Goal: Information Seeking & Learning: Check status

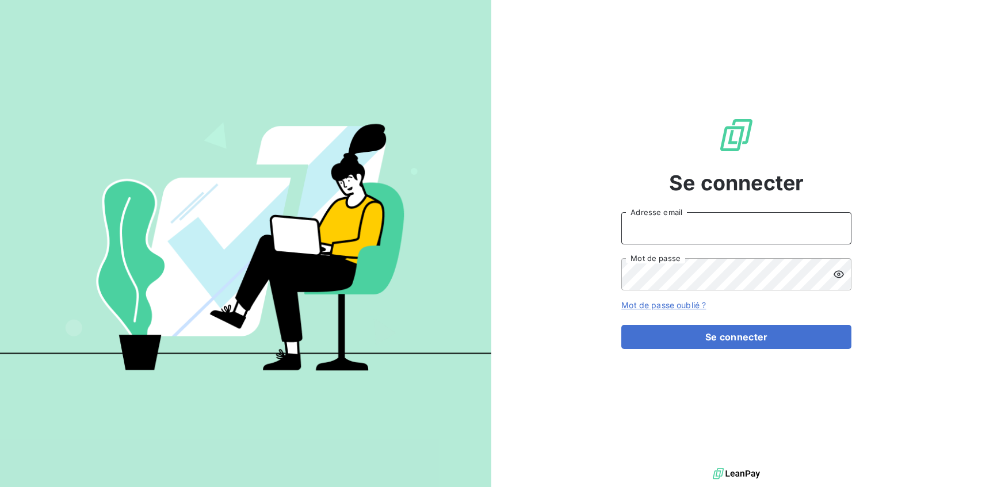
click at [655, 239] on input "Adresse email" at bounding box center [736, 228] width 230 height 32
click at [654, 235] on input "Adresse email" at bounding box center [736, 228] width 230 height 32
type input "[PERSON_NAME][EMAIL_ADDRESS][DOMAIN_NAME]"
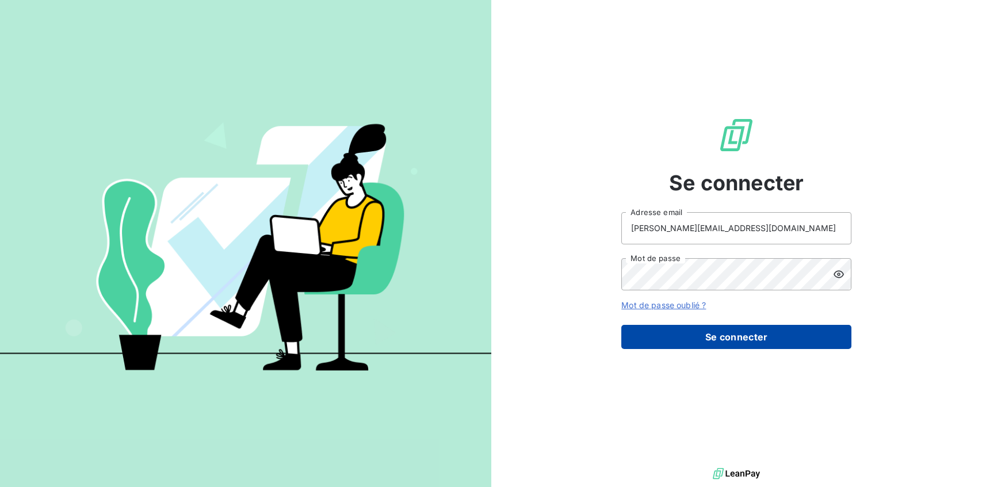
click at [739, 335] on button "Se connecter" at bounding box center [736, 337] width 230 height 24
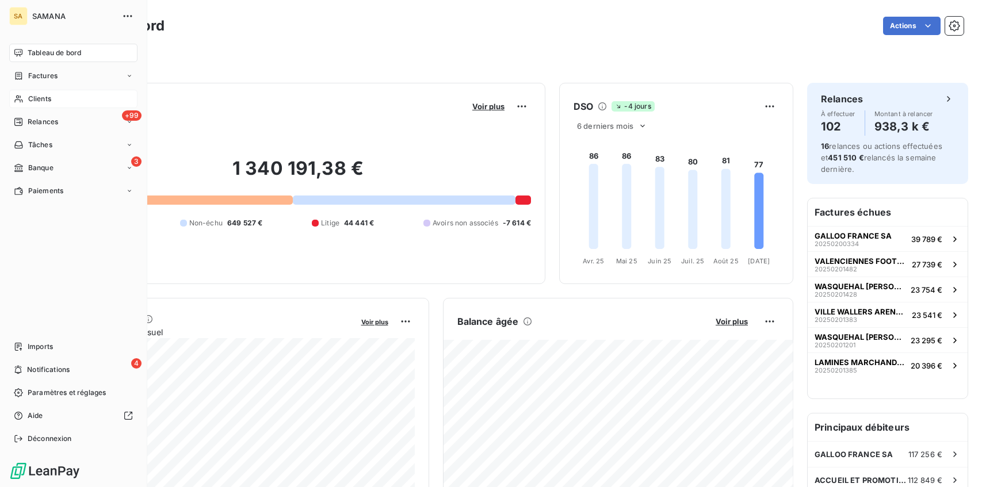
click at [55, 99] on div "Clients" at bounding box center [73, 99] width 128 height 18
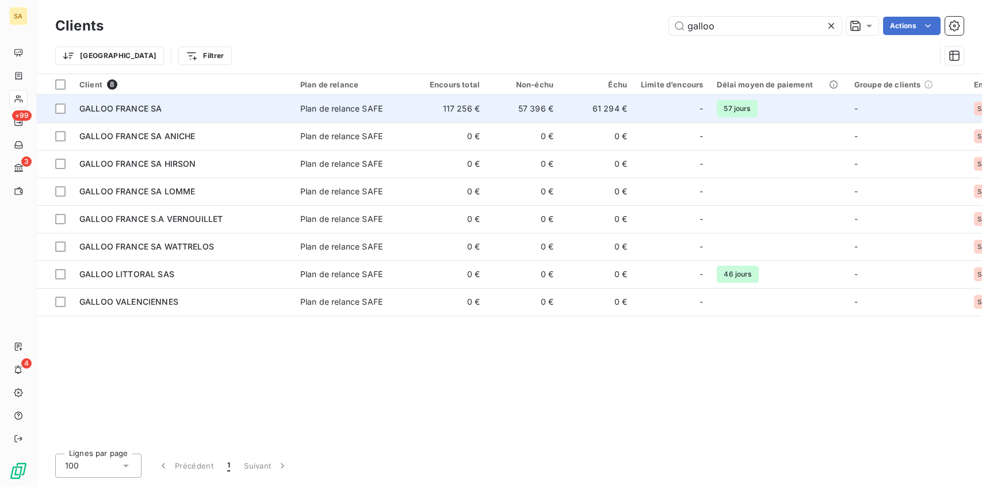
type input "galloo"
click at [461, 112] on td "117 256 €" at bounding box center [450, 109] width 74 height 28
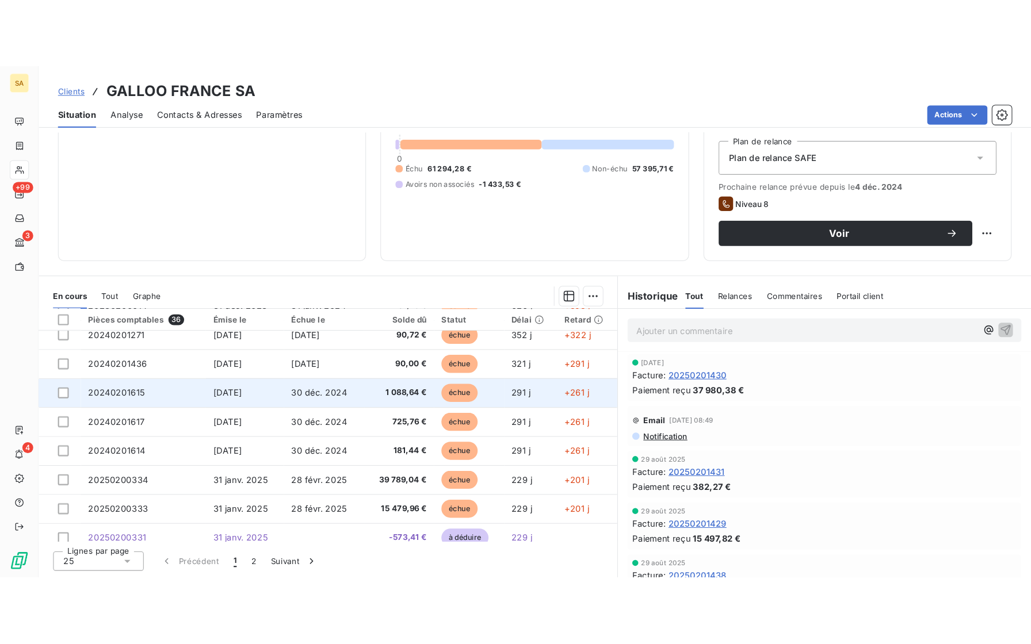
scroll to position [39, 0]
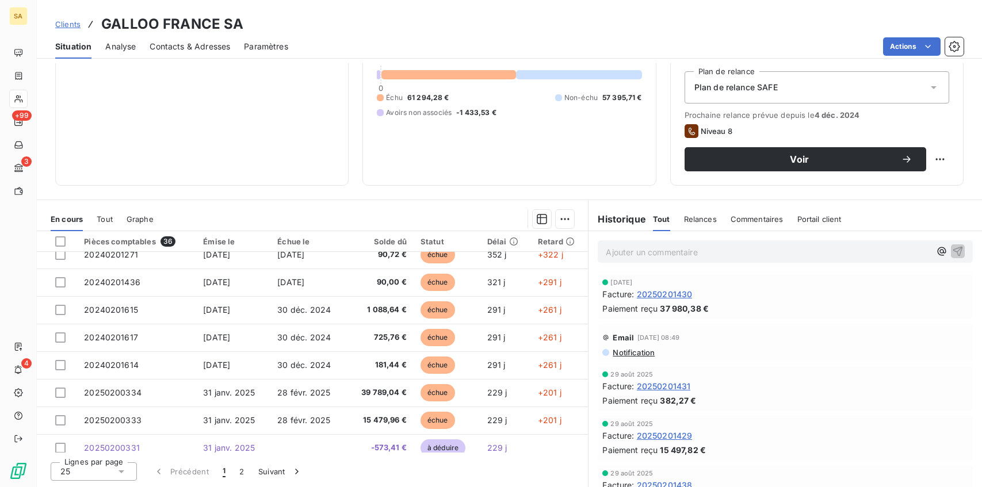
click at [131, 469] on div "25" at bounding box center [94, 472] width 86 height 18
click at [101, 452] on li "100" at bounding box center [94, 450] width 86 height 21
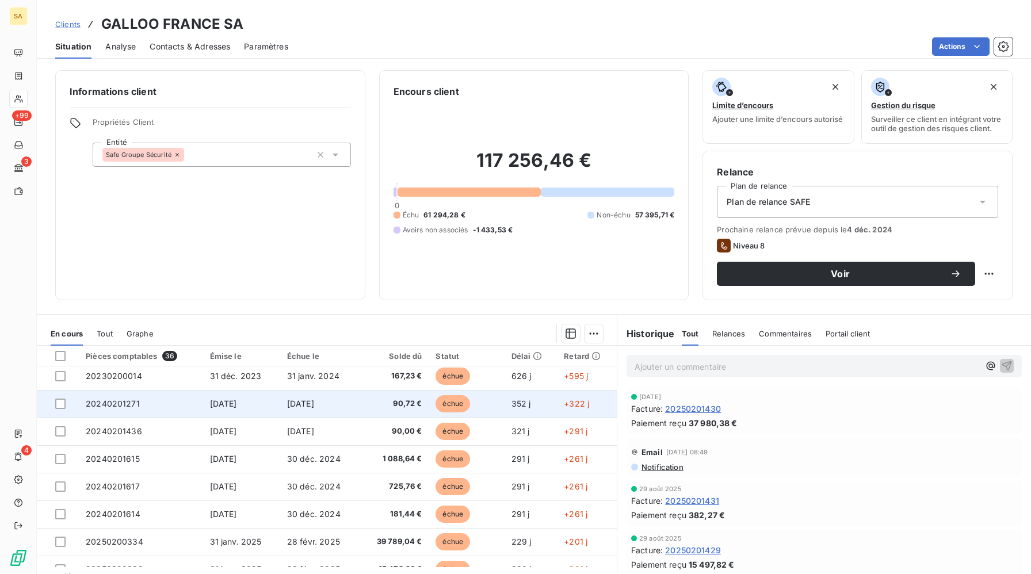
scroll to position [0, 0]
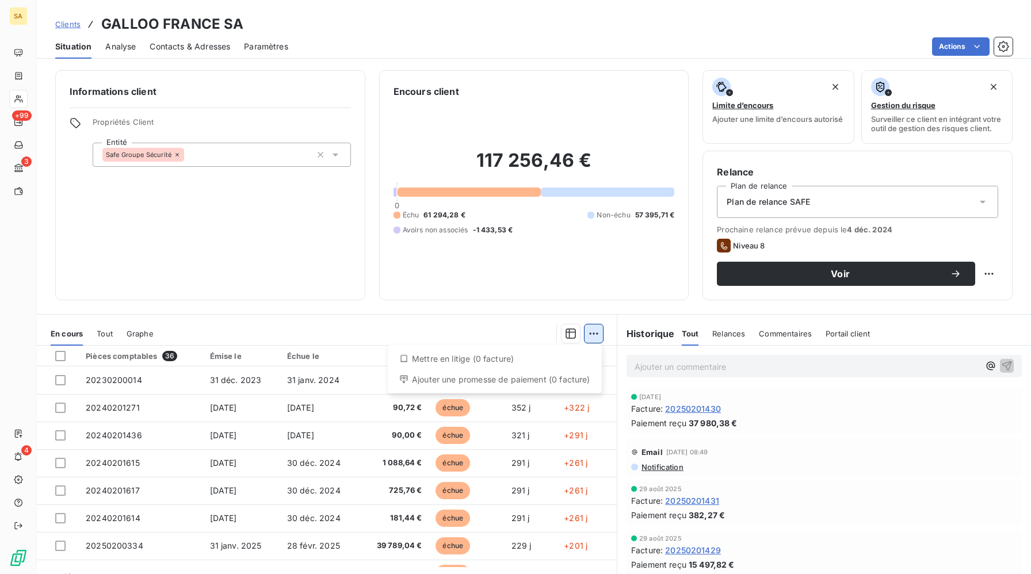
click at [589, 335] on html "SA +99 3 4 Clients GALLOO [GEOGRAPHIC_DATA] SA Situation Analyse Contacts & Adr…" at bounding box center [515, 287] width 1031 height 574
click at [526, 324] on html "SA +99 3 4 Clients GALLOO [GEOGRAPHIC_DATA] SA Situation Analyse Contacts & Adr…" at bounding box center [515, 287] width 1031 height 574
click at [570, 331] on icon "button" at bounding box center [571, 334] width 10 height 10
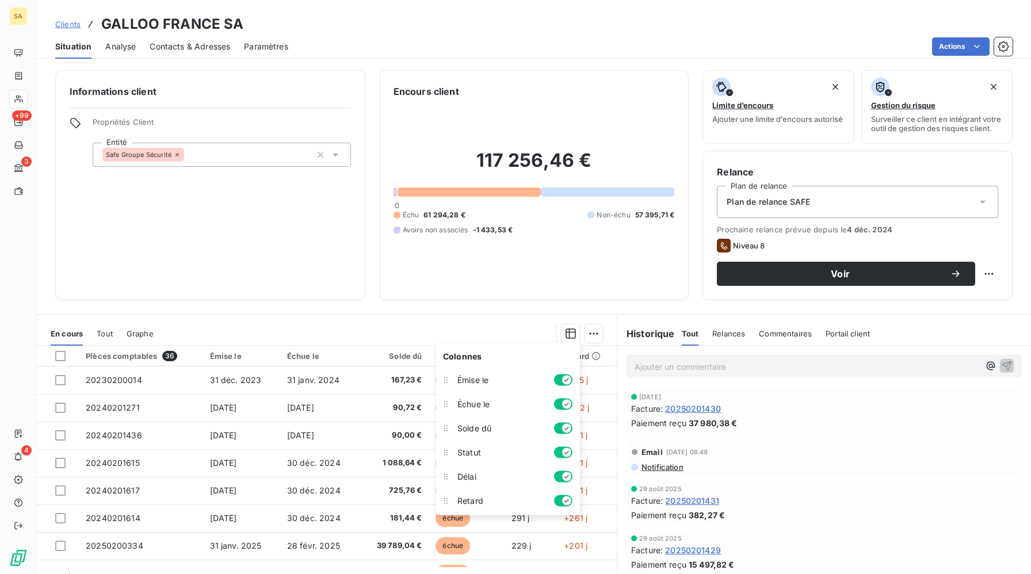
click at [530, 329] on div at bounding box center [385, 333] width 436 height 18
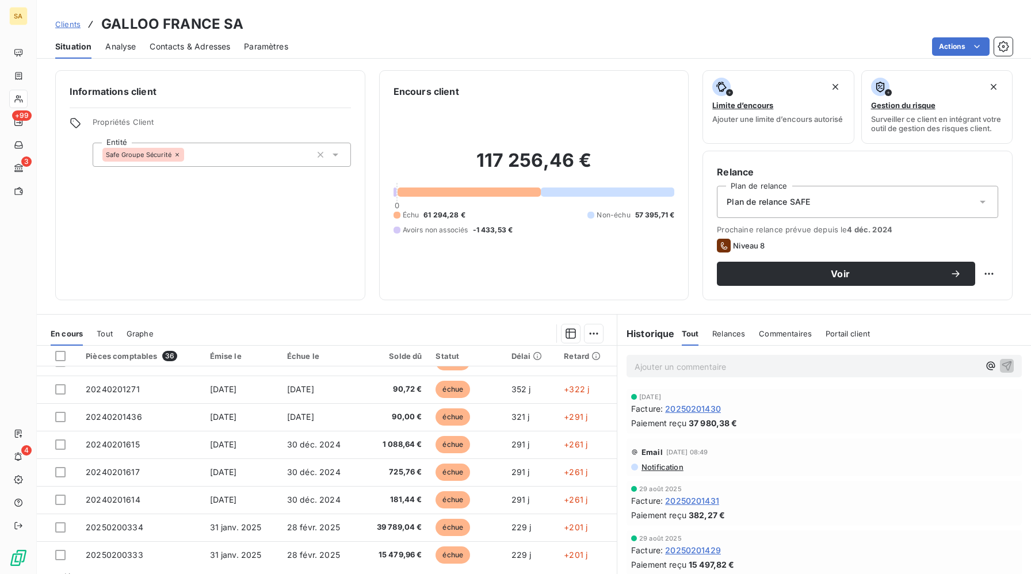
scroll to position [22, 0]
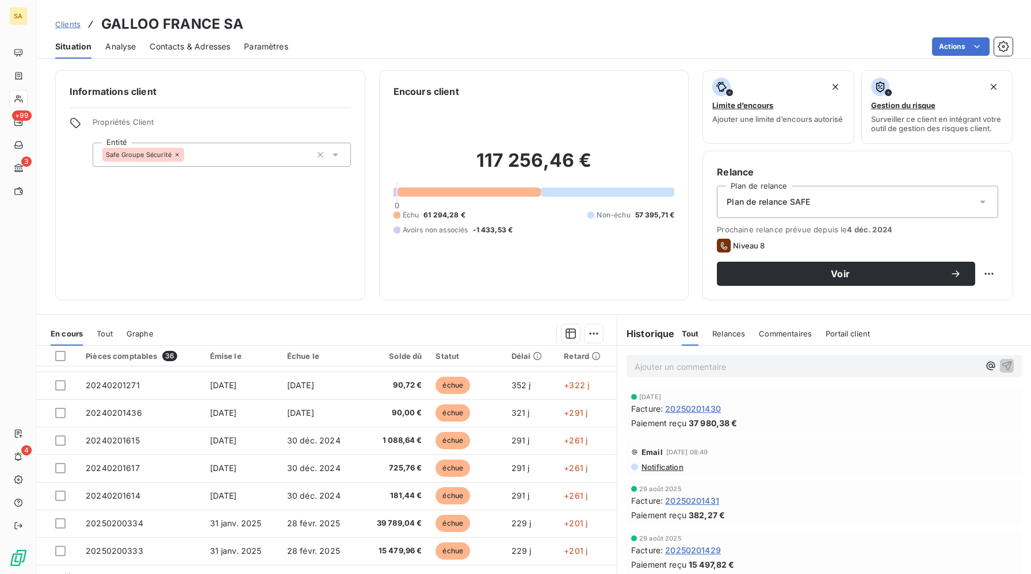
click at [102, 332] on span "Tout" at bounding box center [105, 333] width 16 height 9
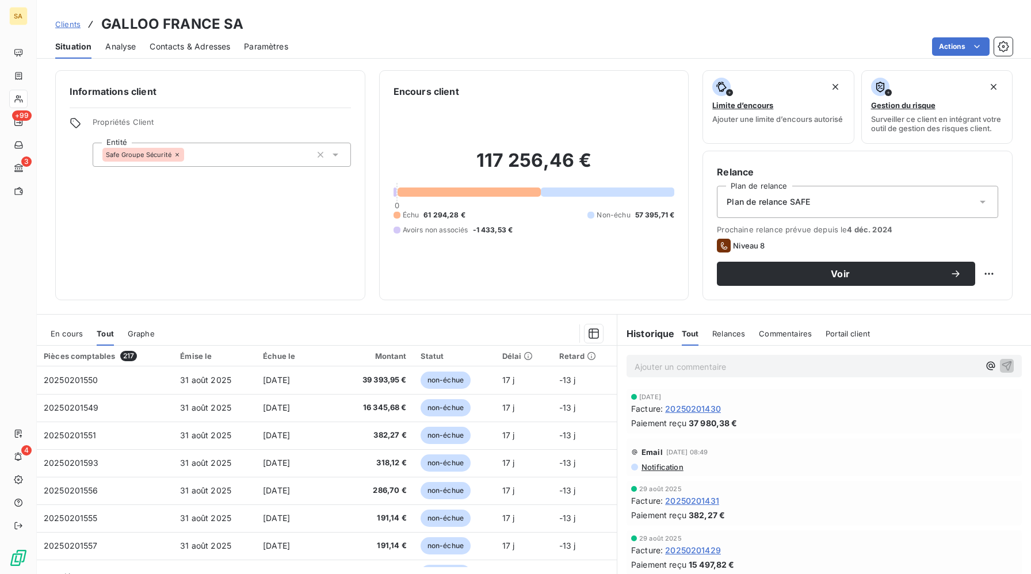
click at [140, 333] on span "Graphe" at bounding box center [141, 333] width 27 height 9
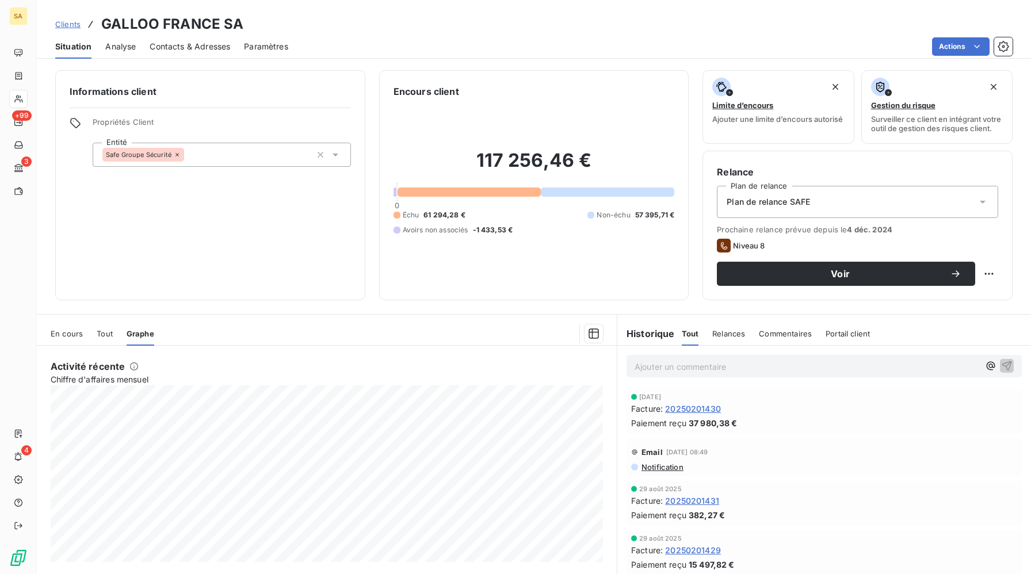
click at [107, 337] on span "Tout" at bounding box center [105, 333] width 16 height 9
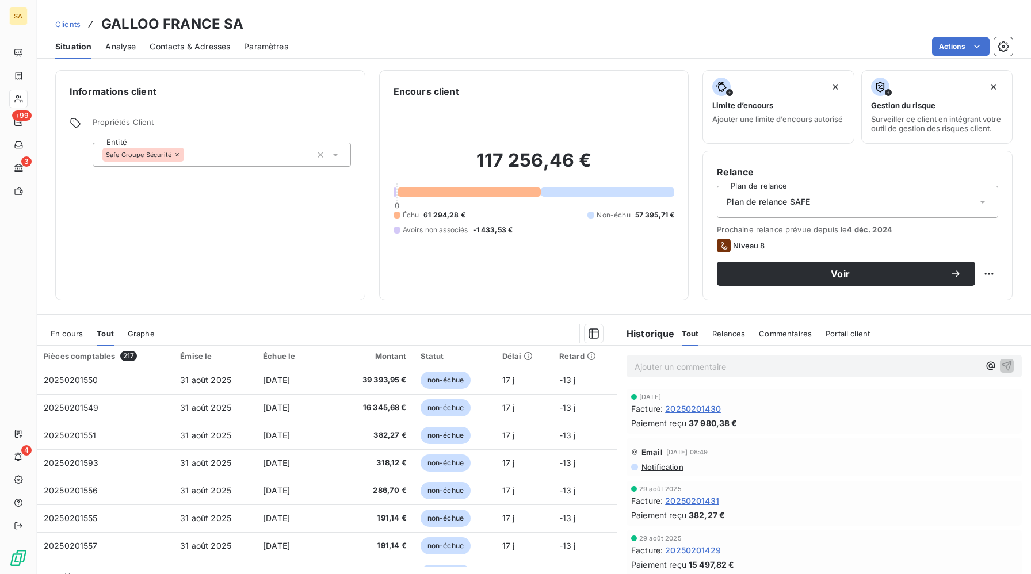
scroll to position [28, 0]
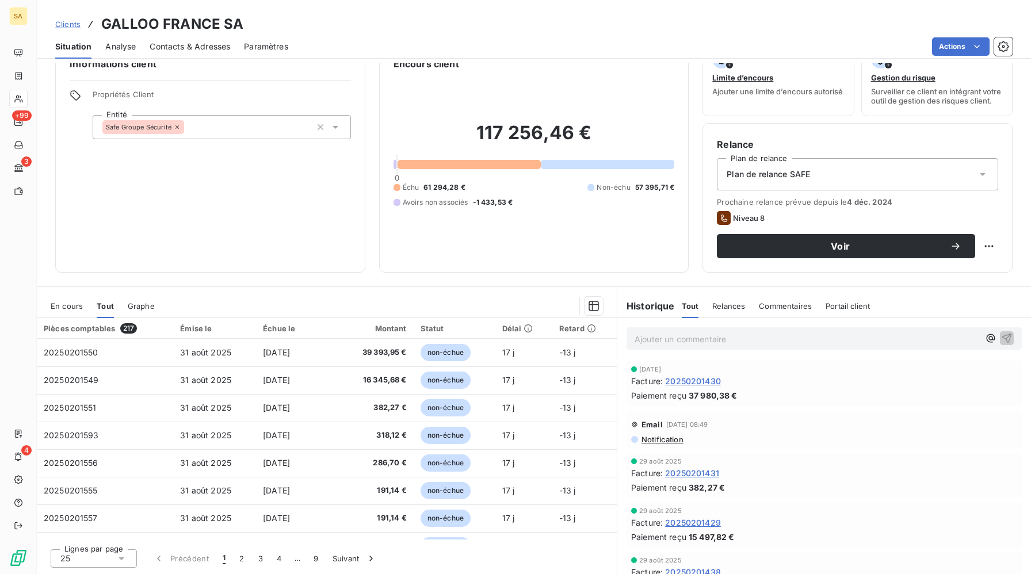
click at [102, 487] on div "25" at bounding box center [94, 558] width 86 height 18
click at [89, 487] on li "100" at bounding box center [94, 536] width 86 height 21
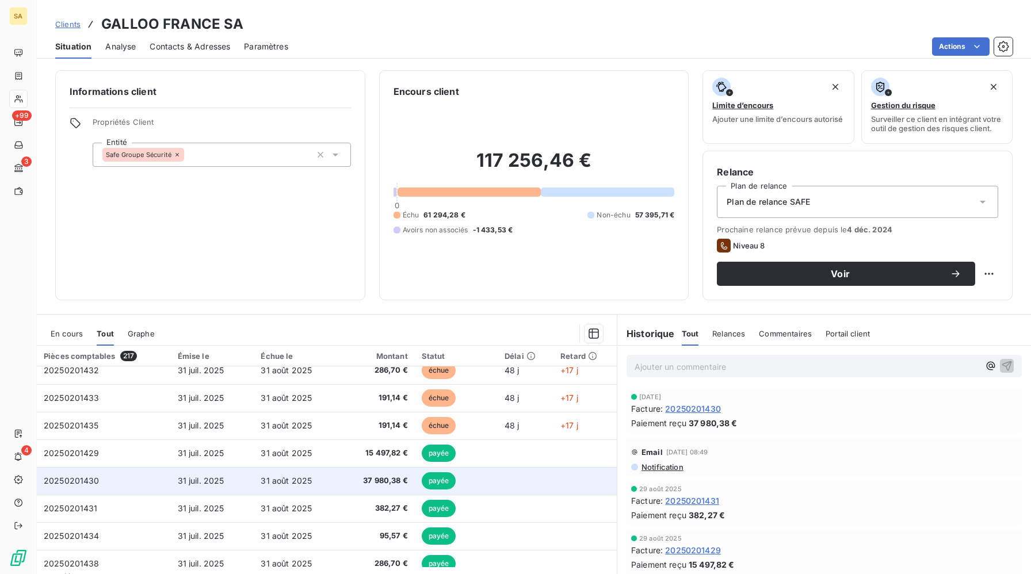
scroll to position [0, 0]
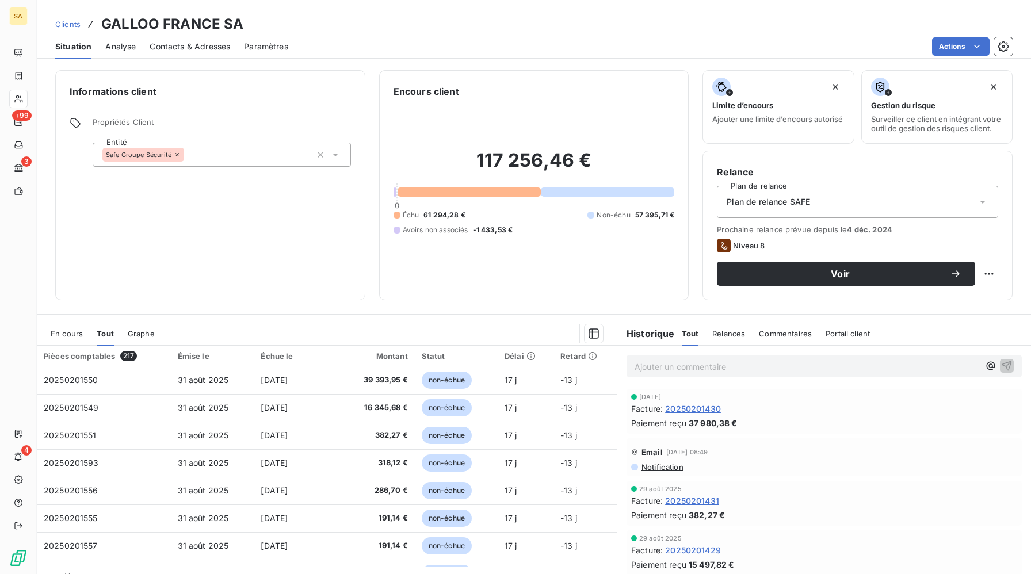
click at [77, 334] on span "En cours" at bounding box center [67, 333] width 32 height 9
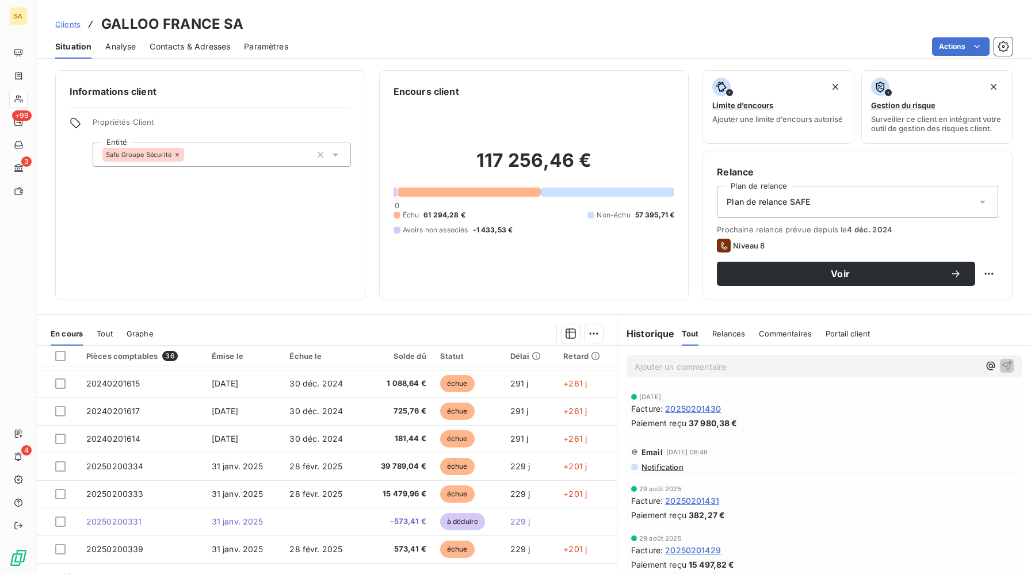
scroll to position [28, 0]
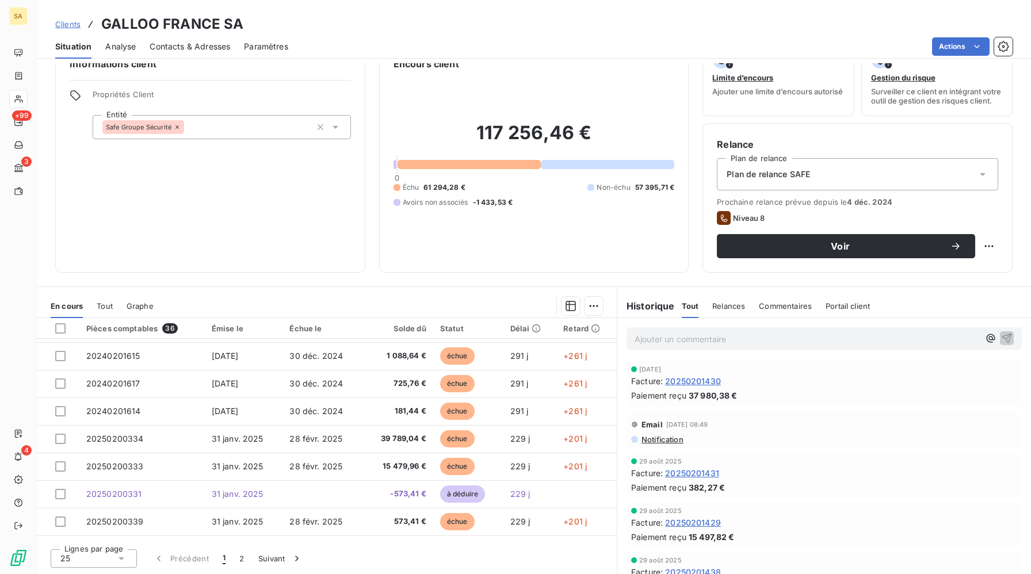
click at [127, 487] on icon at bounding box center [122, 559] width 12 height 12
click at [99, 487] on li "100" at bounding box center [94, 536] width 86 height 21
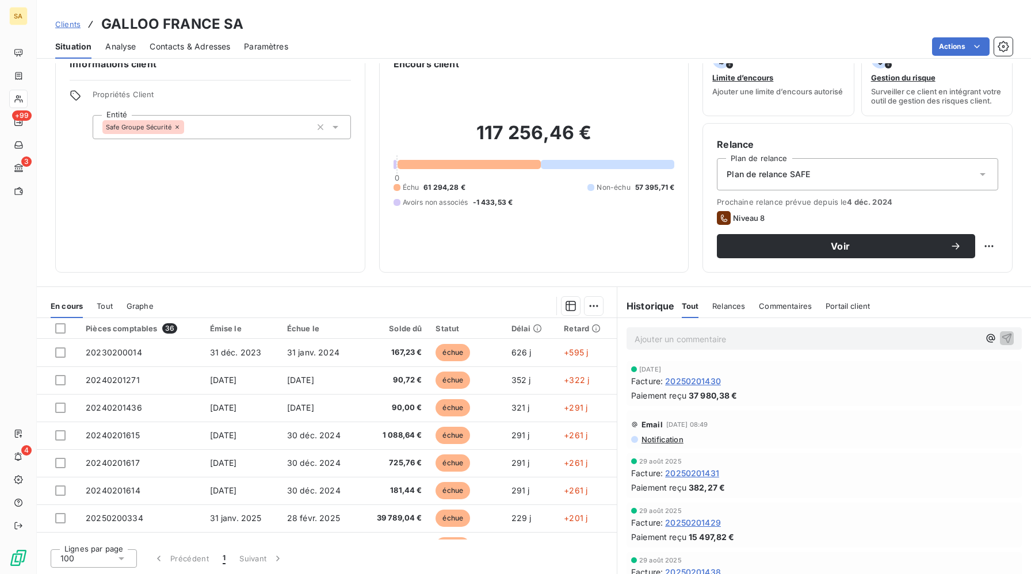
click at [981, 52] on html "SA +99 3 4 Clients GALLOO [GEOGRAPHIC_DATA] SA Situation Analyse Contacts & Adr…" at bounding box center [515, 287] width 1031 height 574
click at [981, 49] on icon "button" at bounding box center [1004, 47] width 12 height 12
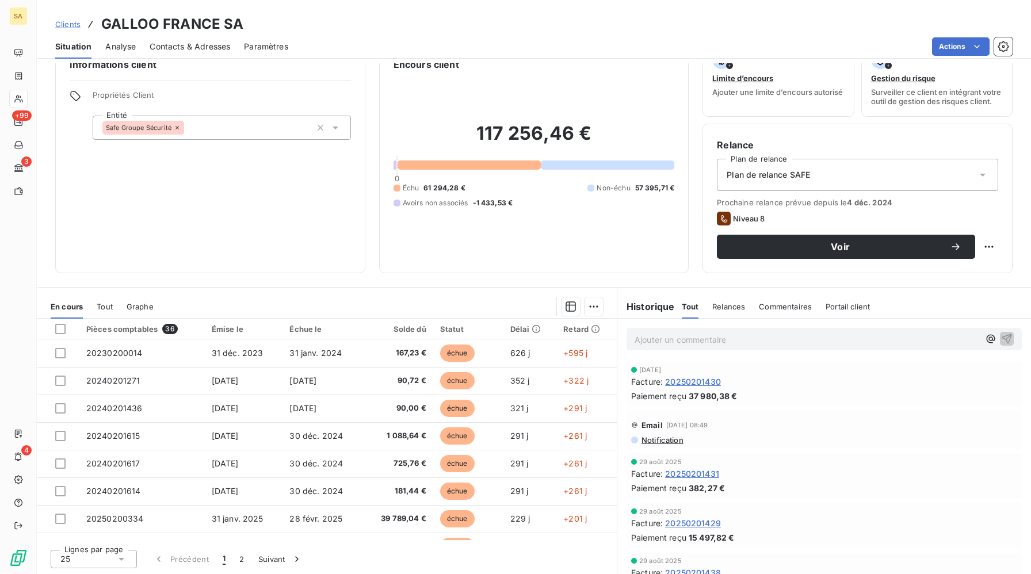
click at [337, 128] on icon at bounding box center [336, 128] width 12 height 12
click at [387, 255] on div "Encours client 117 256,46 € 0 Échu 61 294,28 € Non-échu 57 395,71 € Avoirs non …" at bounding box center [534, 158] width 310 height 230
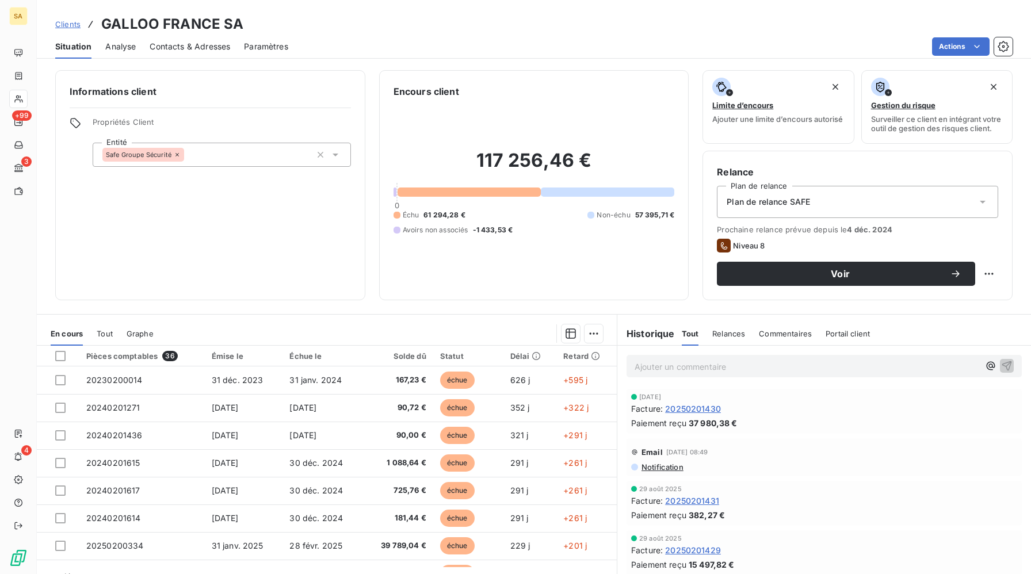
scroll to position [28, 0]
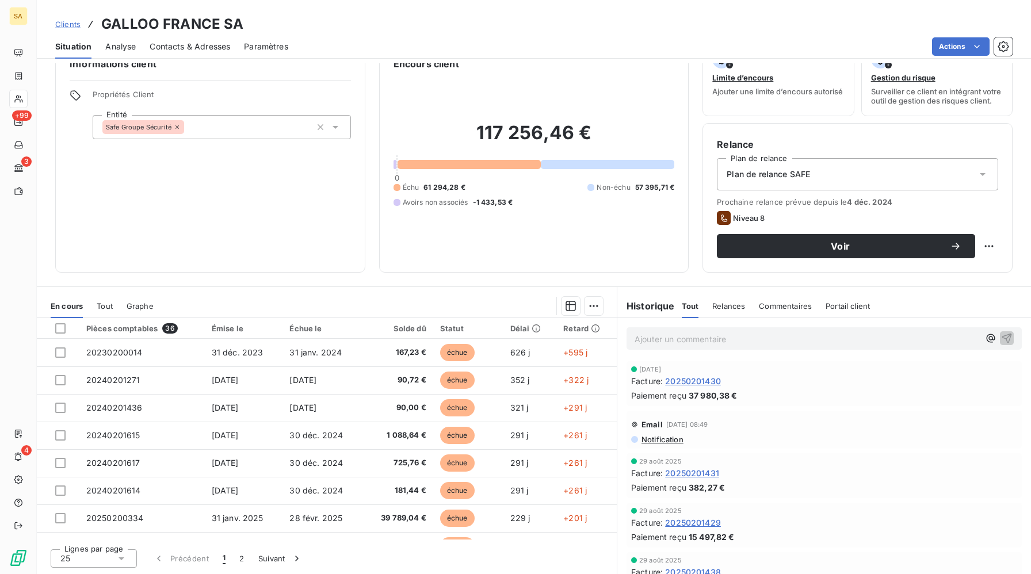
click at [743, 307] on span "Relances" at bounding box center [728, 305] width 33 height 9
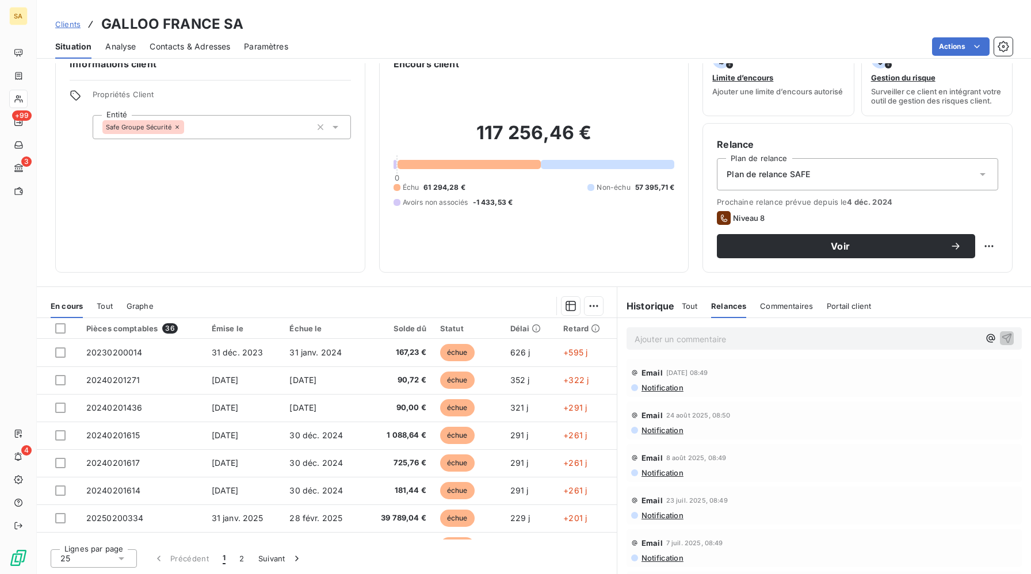
scroll to position [0, 0]
click at [669, 391] on span "Notification" at bounding box center [661, 389] width 43 height 9
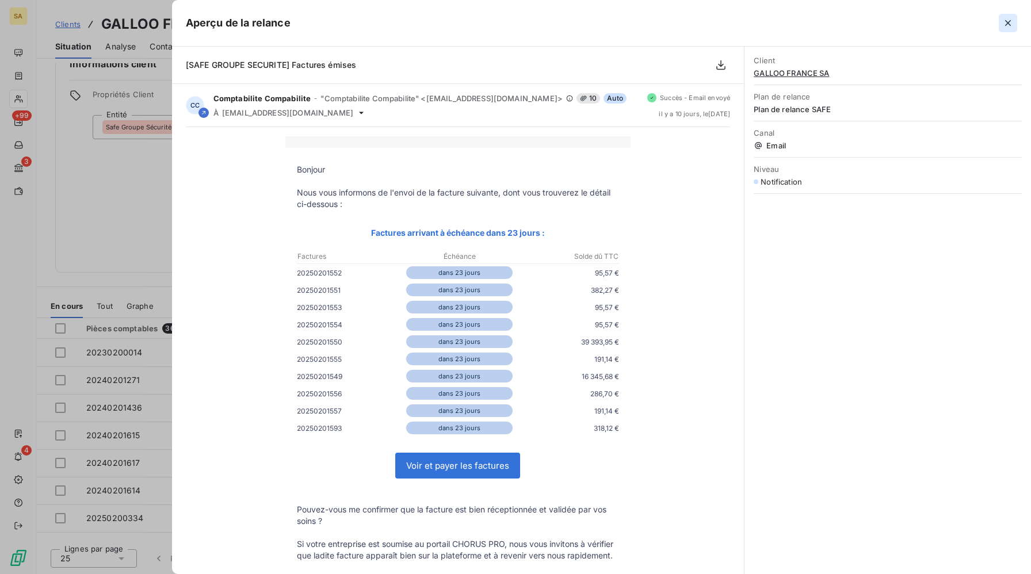
click at [981, 20] on icon "button" at bounding box center [1008, 23] width 12 height 12
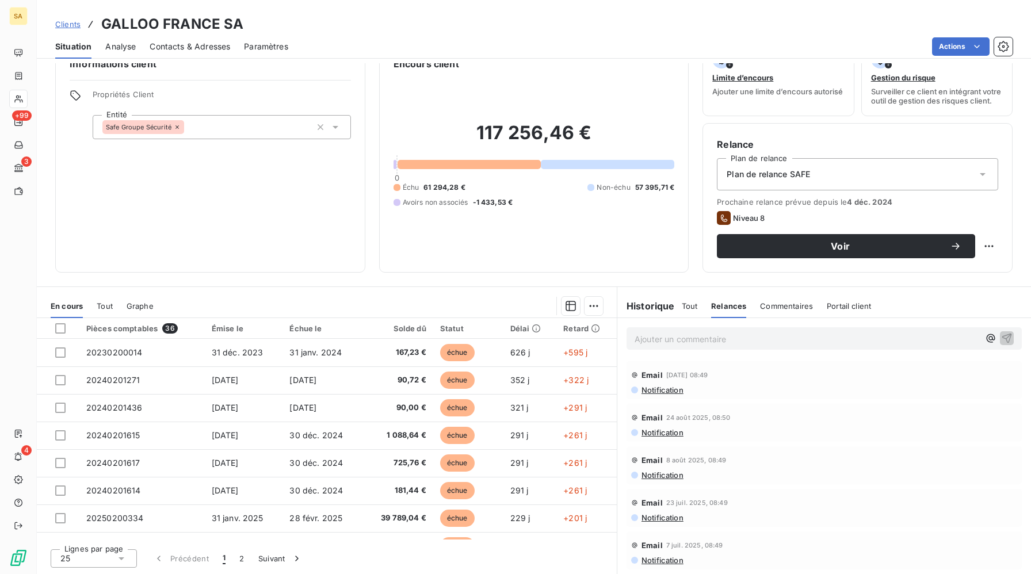
scroll to position [26, 0]
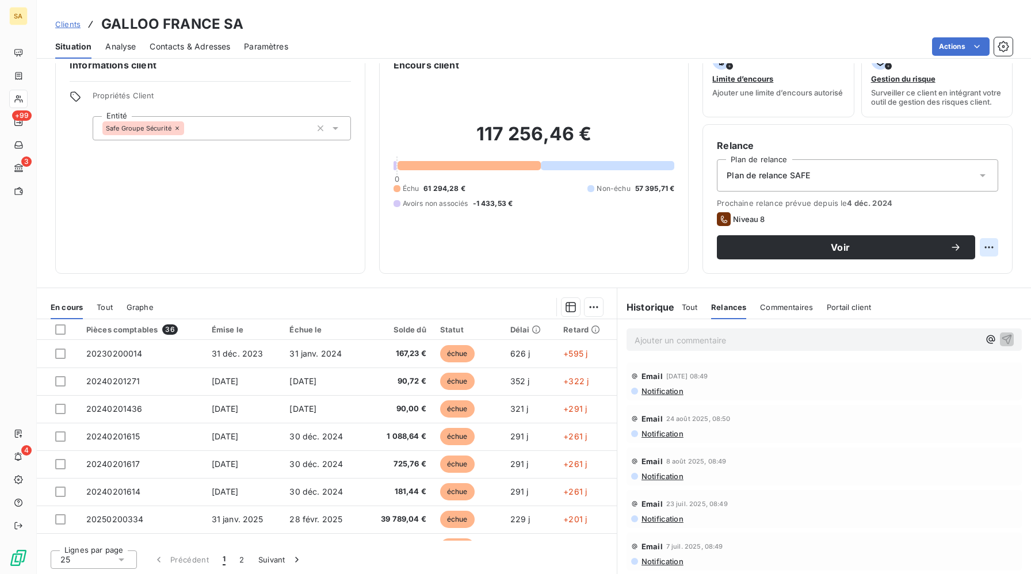
click at [981, 247] on html "SA +99 3 4 Clients GALLOO [GEOGRAPHIC_DATA] SA Situation Analyse Contacts & Adr…" at bounding box center [515, 287] width 1031 height 574
click at [972, 304] on html "SA +99 3 4 Clients GALLOO [GEOGRAPHIC_DATA] SA Situation Analyse Contacts & Adr…" at bounding box center [515, 287] width 1031 height 574
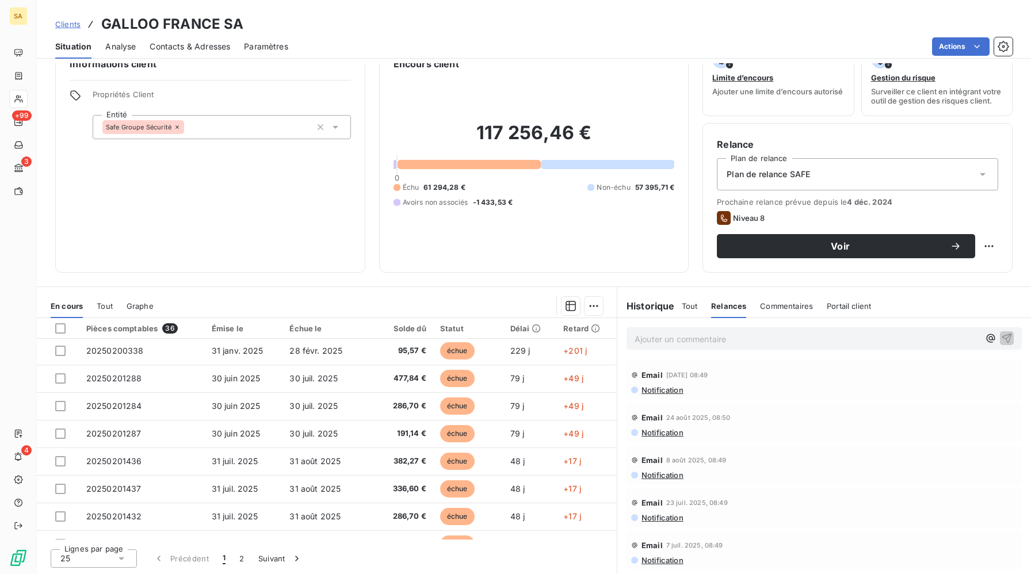
scroll to position [490, 0]
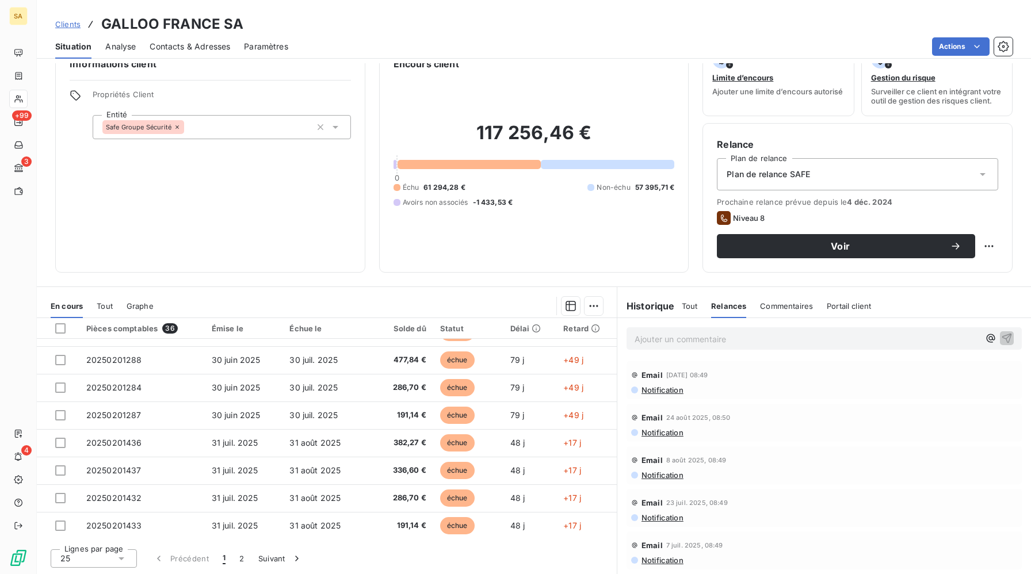
click at [112, 487] on div "25" at bounding box center [94, 558] width 86 height 18
click at [100, 487] on li "100" at bounding box center [94, 536] width 86 height 21
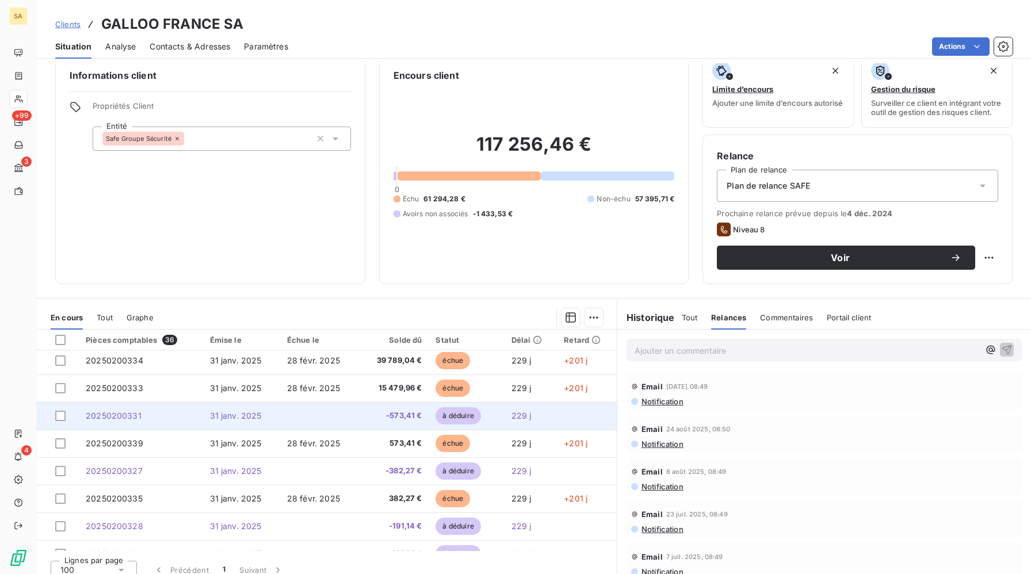
scroll to position [186, 0]
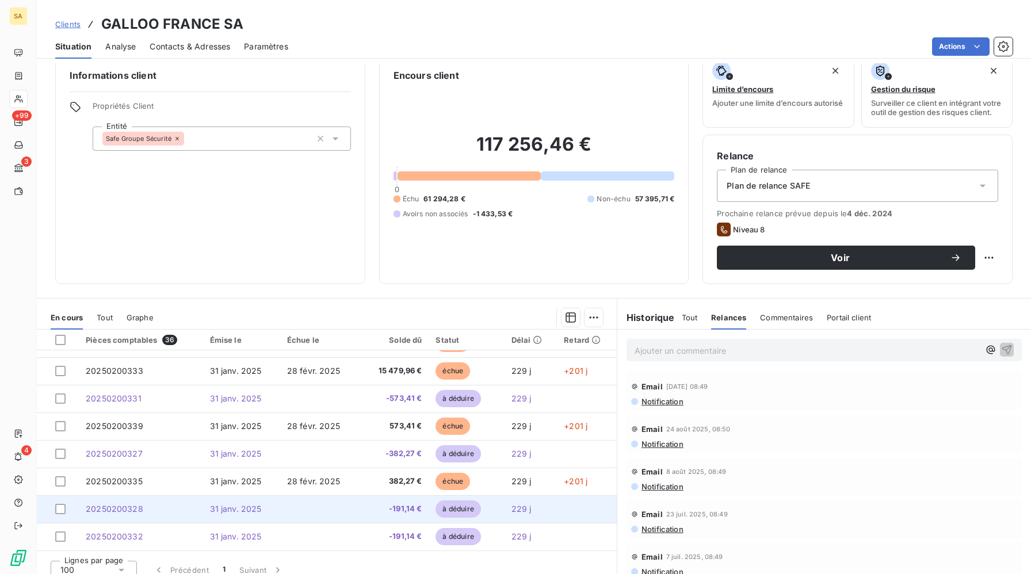
click at [419, 487] on td "-191,14 €" at bounding box center [395, 509] width 70 height 28
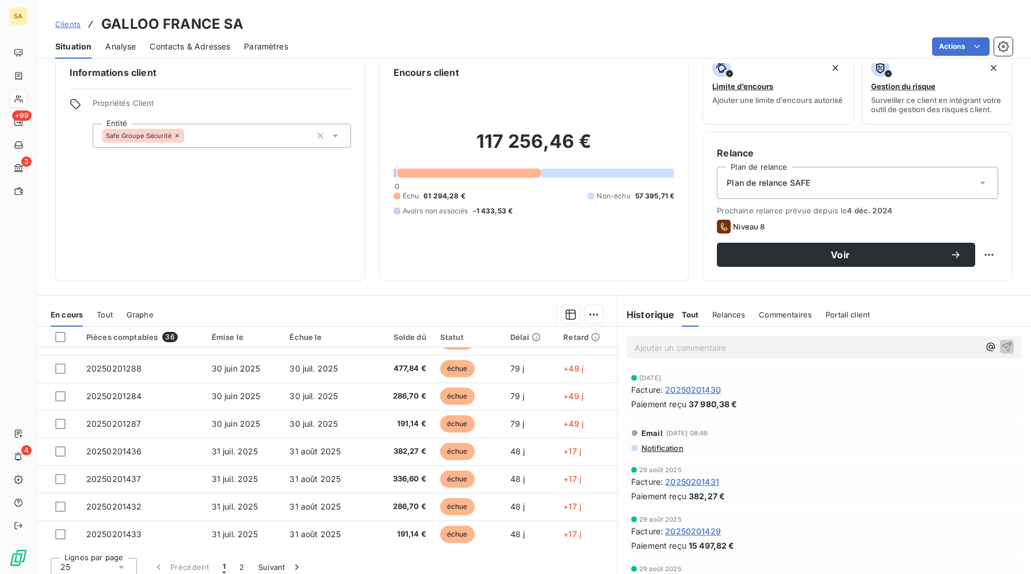
scroll to position [28, 0]
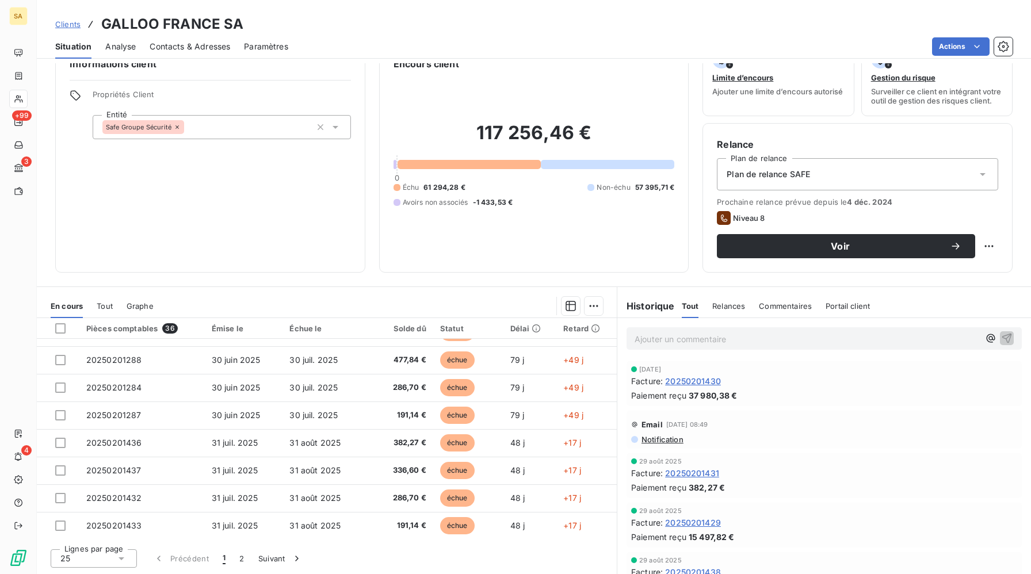
click at [95, 487] on div "25" at bounding box center [94, 558] width 86 height 18
click at [93, 487] on li "100" at bounding box center [94, 536] width 86 height 21
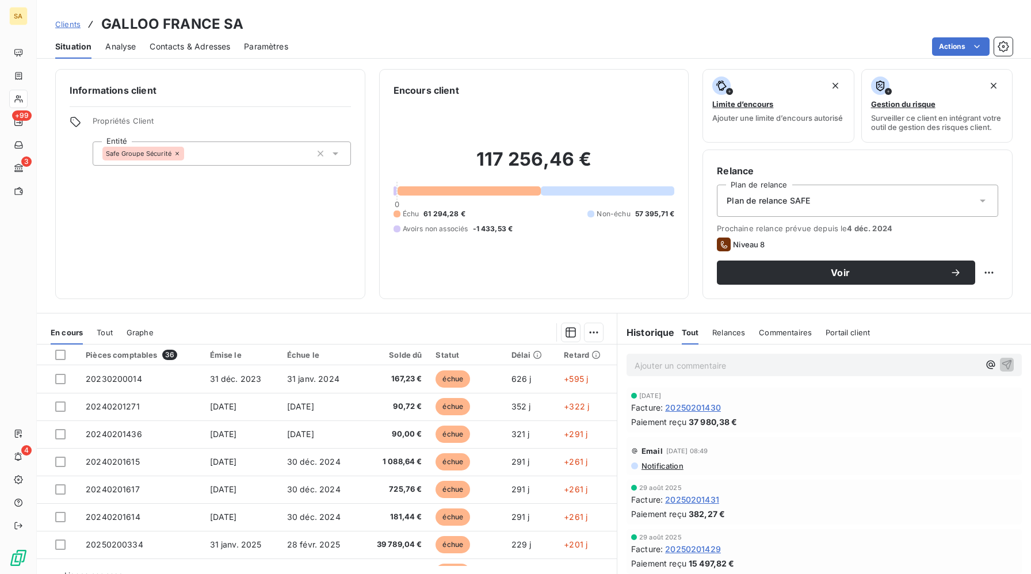
scroll to position [0, 0]
